Goal: Task Accomplishment & Management: Use online tool/utility

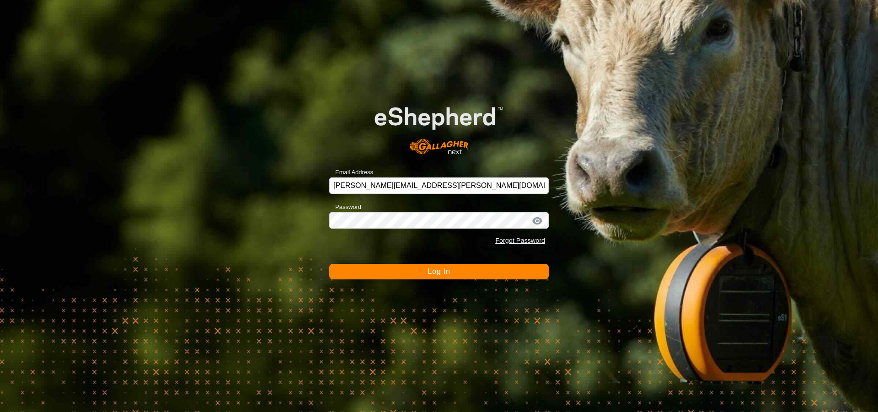
click at [412, 271] on button "Log In" at bounding box center [439, 272] width 220 height 16
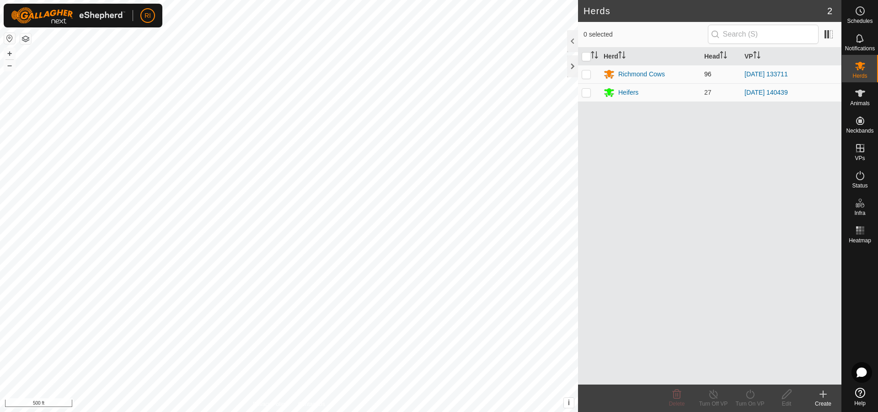
click at [587, 77] on p-checkbox at bounding box center [586, 73] width 9 height 7
checkbox input "true"
click at [750, 401] on div "Turn On VP" at bounding box center [750, 404] width 37 height 8
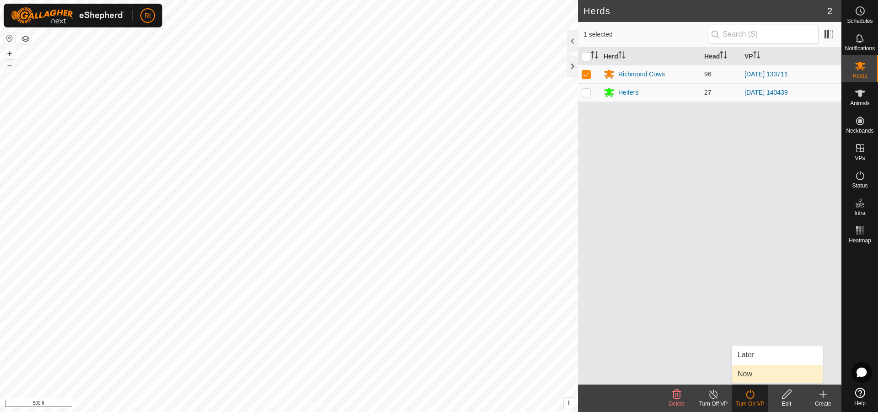
click at [743, 372] on link "Now" at bounding box center [777, 374] width 91 height 18
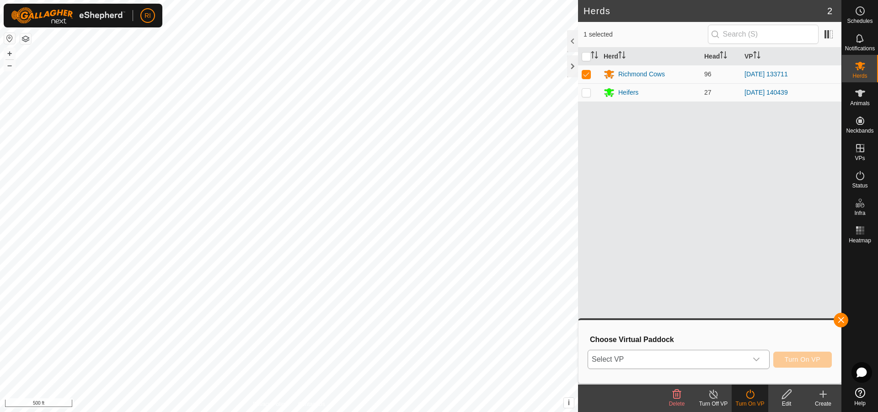
click at [760, 359] on div "dropdown trigger" at bounding box center [756, 359] width 18 height 18
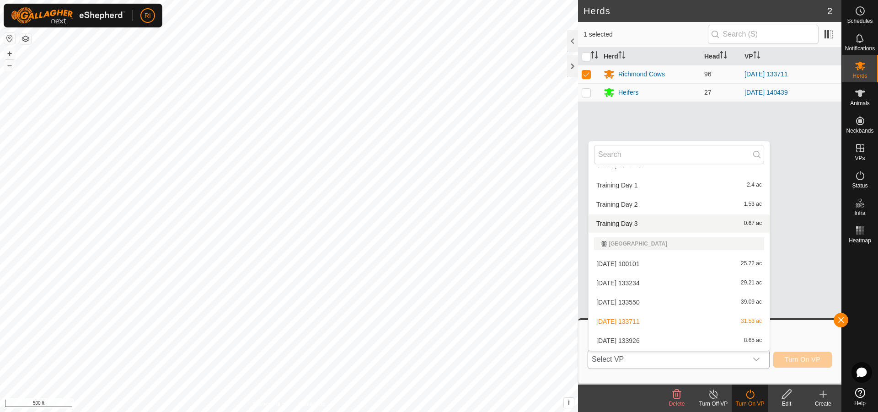
scroll to position [484, 0]
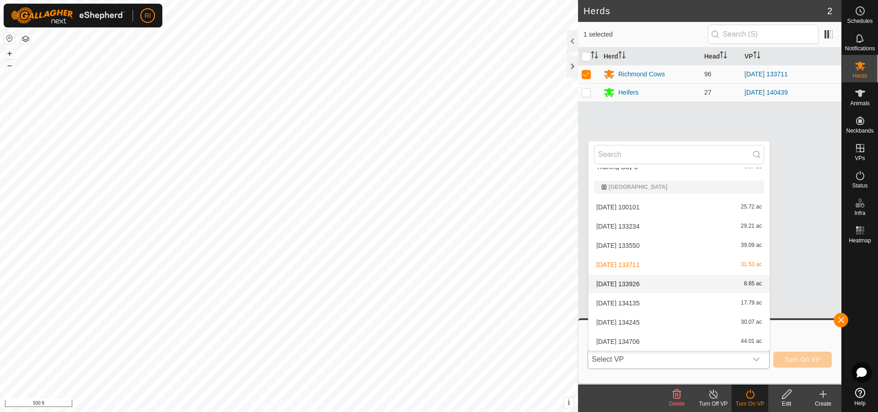
click at [638, 283] on li "[DATE] 133926 8.65 ac" at bounding box center [679, 284] width 181 height 18
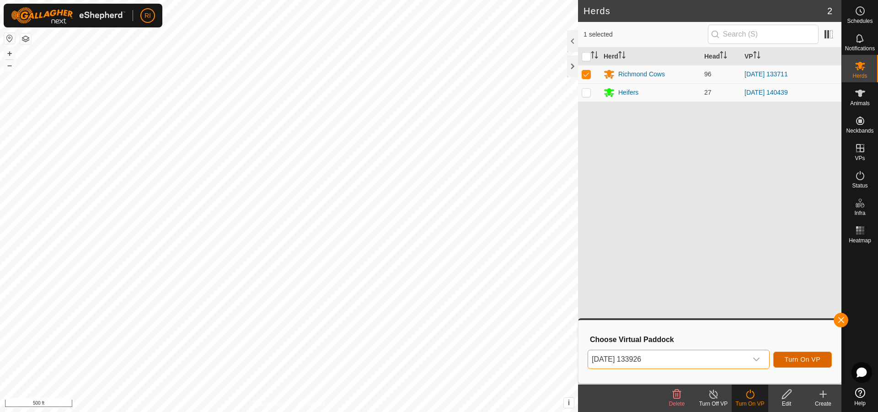
click at [789, 355] on button "Turn On VP" at bounding box center [802, 360] width 59 height 16
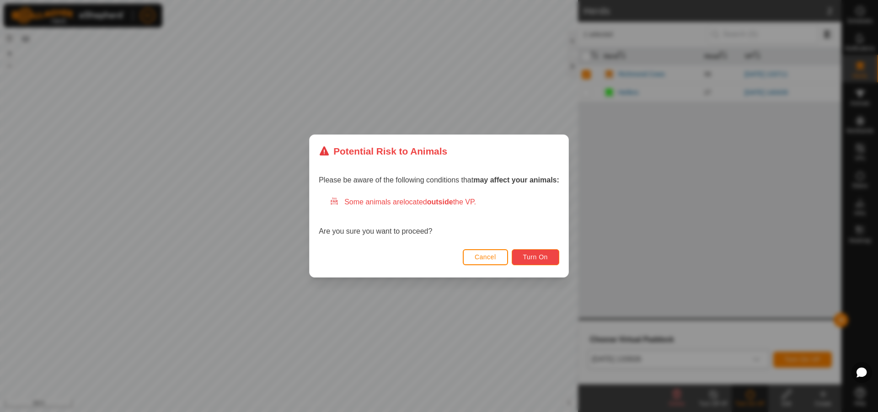
click at [542, 261] on span "Turn On" at bounding box center [535, 256] width 25 height 7
